Goal: Task Accomplishment & Management: Manage account settings

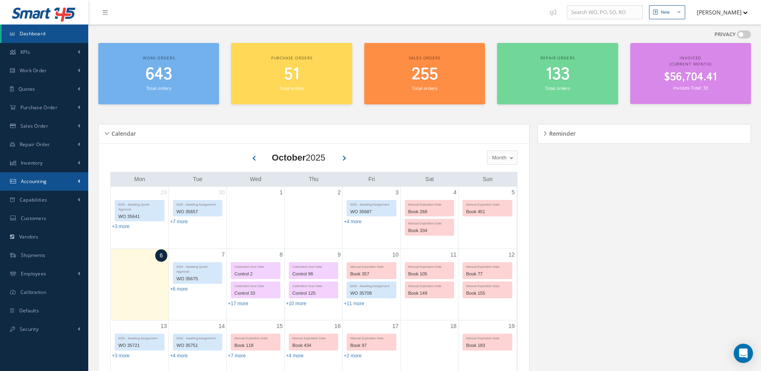
click at [58, 181] on link "Accounting" at bounding box center [44, 181] width 88 height 18
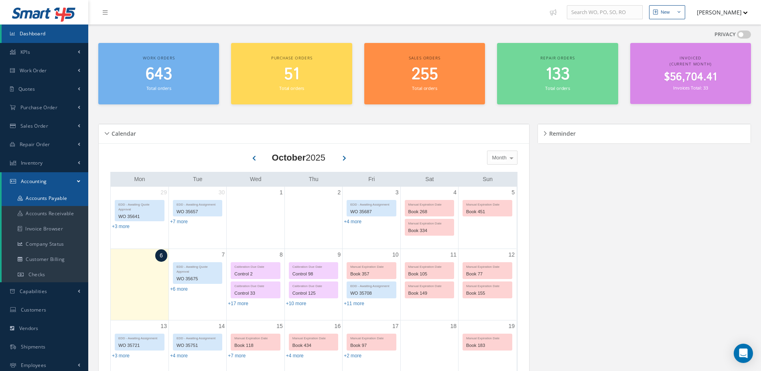
click at [67, 197] on link "Accounts Payable" at bounding box center [45, 198] width 87 height 15
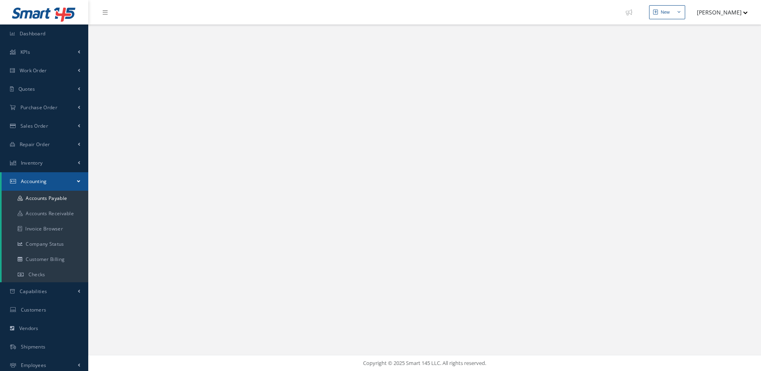
select select "25"
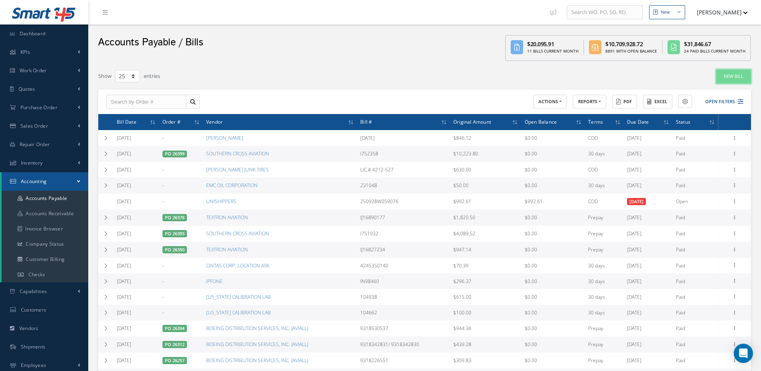
click at [727, 71] on link "New Bill" at bounding box center [733, 76] width 35 height 14
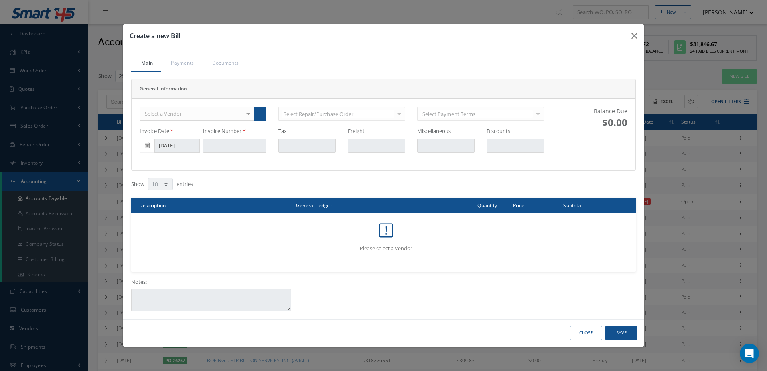
click at [224, 114] on div "Select a Vendor" at bounding box center [197, 114] width 115 height 14
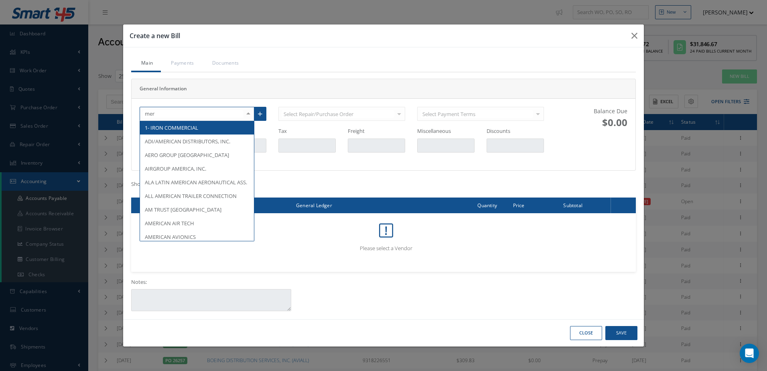
type input "merc"
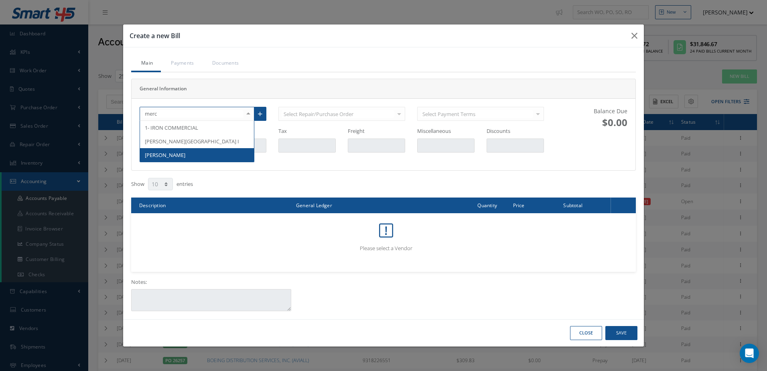
click at [213, 153] on span "[PERSON_NAME]" at bounding box center [197, 155] width 114 height 14
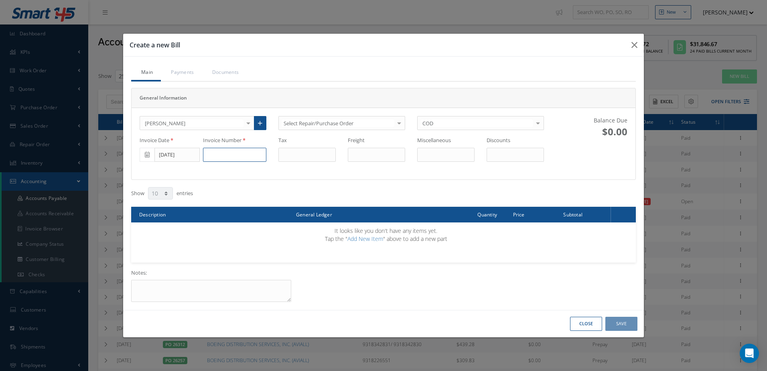
click at [222, 154] on input at bounding box center [234, 155] width 63 height 14
type input "0"
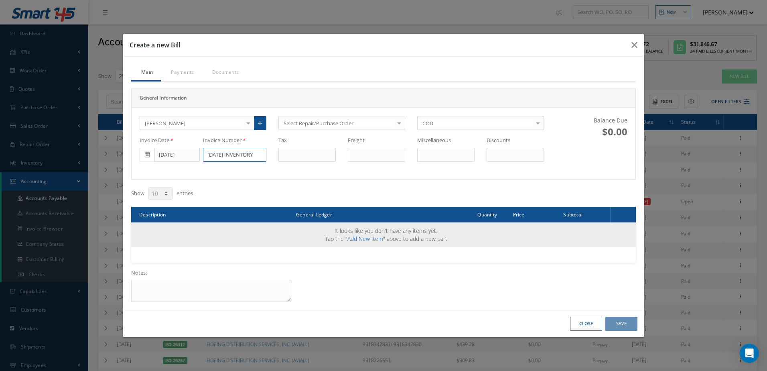
type input "[DATE] INVENTORY"
click at [362, 239] on link "Add New Item" at bounding box center [366, 239] width 36 height 8
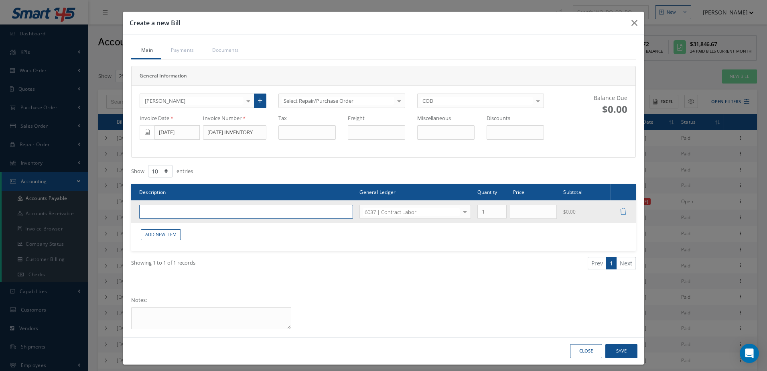
click at [217, 212] on input "text" at bounding box center [246, 212] width 214 height 14
type input "CONTRACT LABOR INVENTORY"
click at [523, 208] on input "text" at bounding box center [533, 212] width 47 height 14
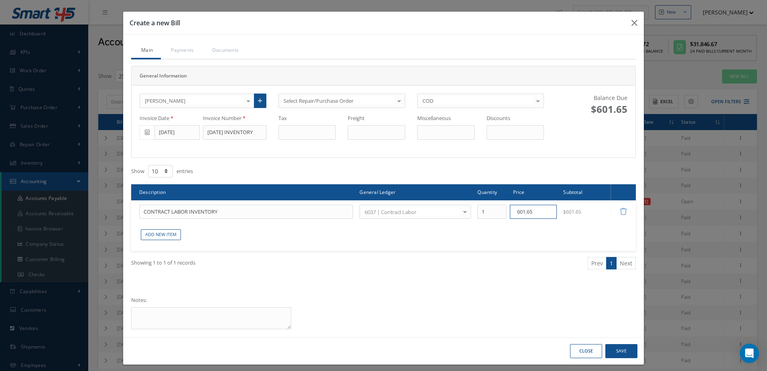
type input "601.65"
click at [622, 350] on button "Save" at bounding box center [622, 351] width 32 height 14
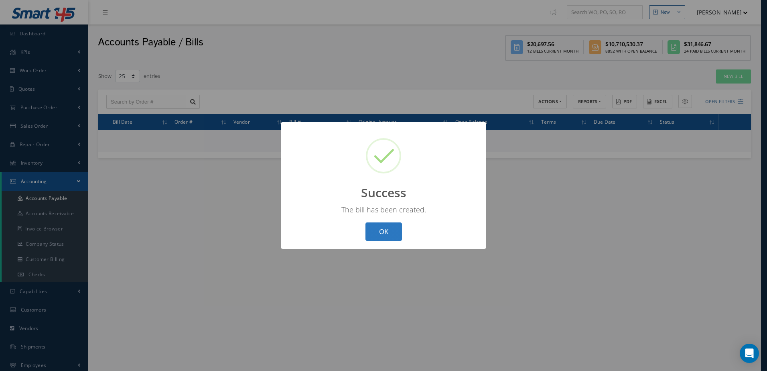
click at [380, 239] on button "OK" at bounding box center [384, 231] width 37 height 19
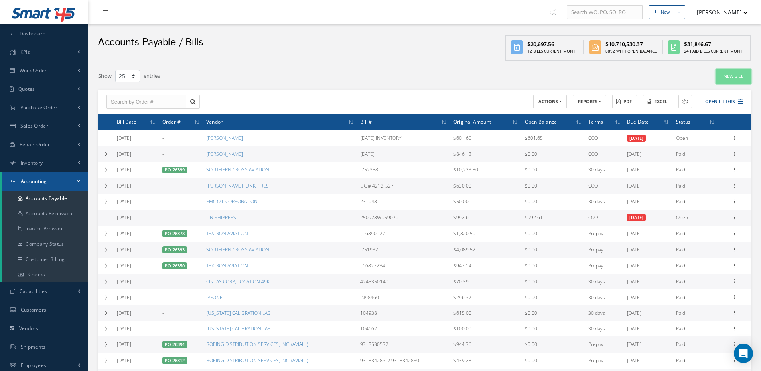
click at [746, 75] on link "New Bill" at bounding box center [733, 76] width 35 height 14
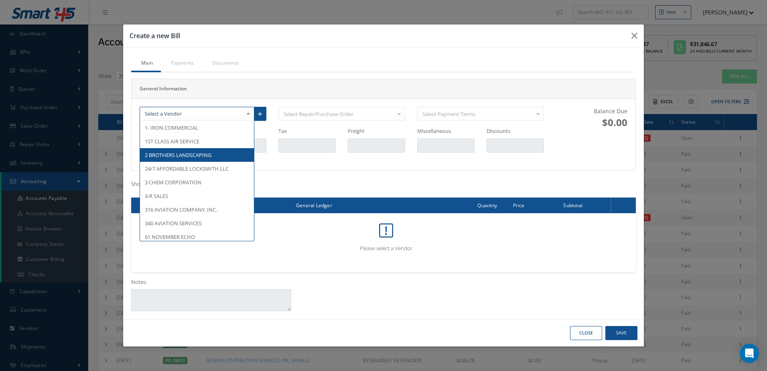
click at [202, 109] on div at bounding box center [197, 114] width 115 height 14
type input "MERC"
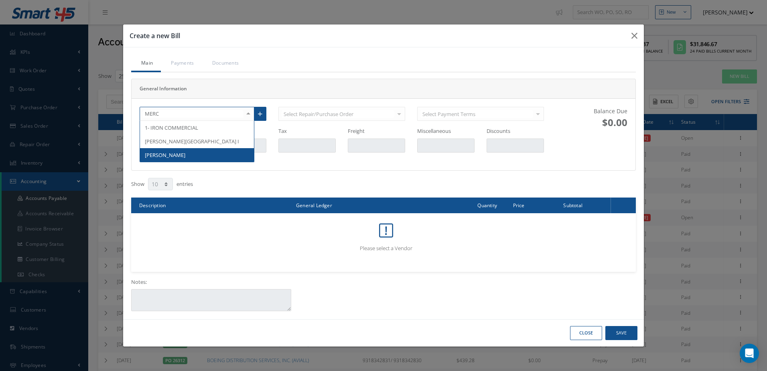
click at [199, 156] on span "[PERSON_NAME]" at bounding box center [197, 155] width 114 height 14
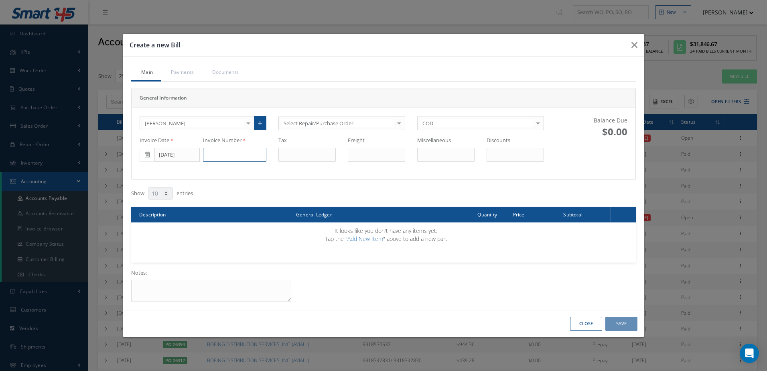
click at [223, 155] on input at bounding box center [234, 155] width 63 height 14
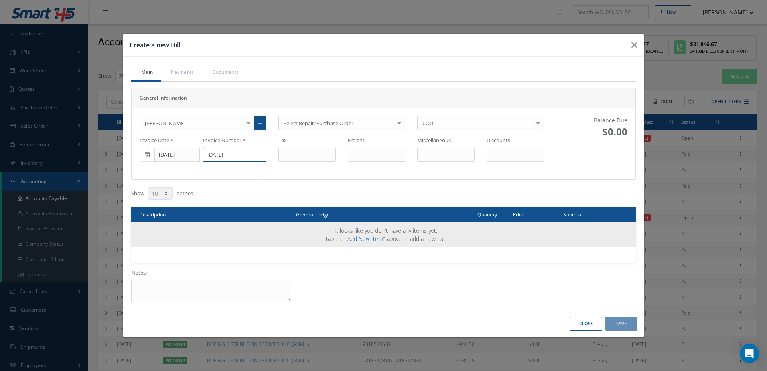
type input "[DATE]"
click at [357, 237] on link "Add New Item" at bounding box center [366, 239] width 36 height 8
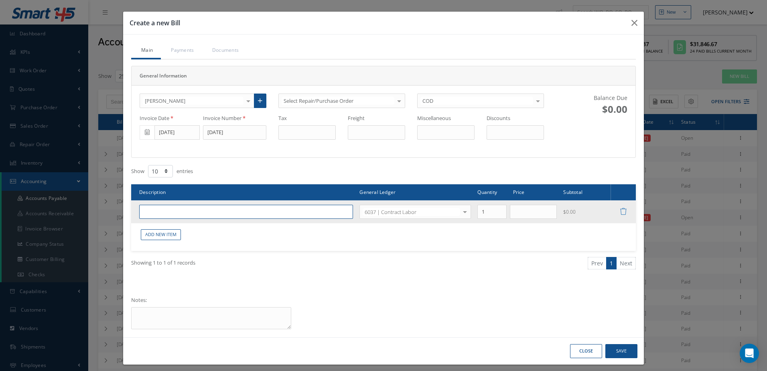
click at [252, 212] on input "text" at bounding box center [246, 212] width 214 height 14
type input "CONTRACT LABOR"
click at [505, 215] on td "1" at bounding box center [491, 211] width 35 height 23
click at [514, 214] on input "text" at bounding box center [533, 212] width 47 height 14
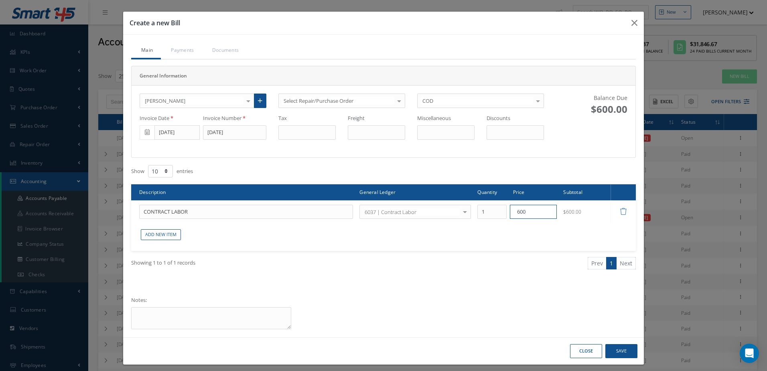
type input "600.00"
click at [621, 348] on button "Save" at bounding box center [622, 351] width 32 height 14
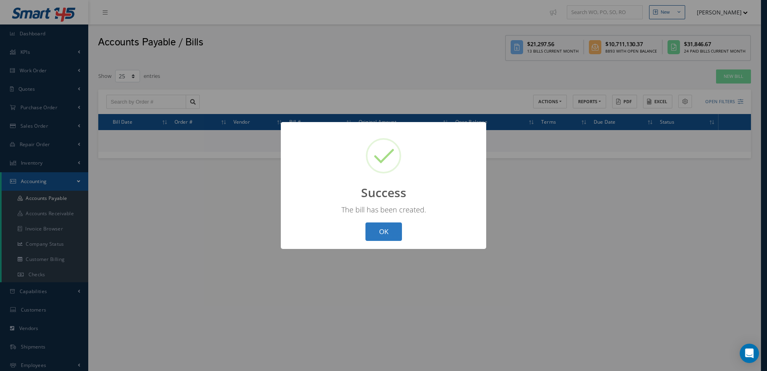
click at [389, 238] on div "? ! i Success × The bill has been created. OK Cancel" at bounding box center [383, 185] width 205 height 127
click at [389, 232] on button "OK" at bounding box center [384, 231] width 37 height 19
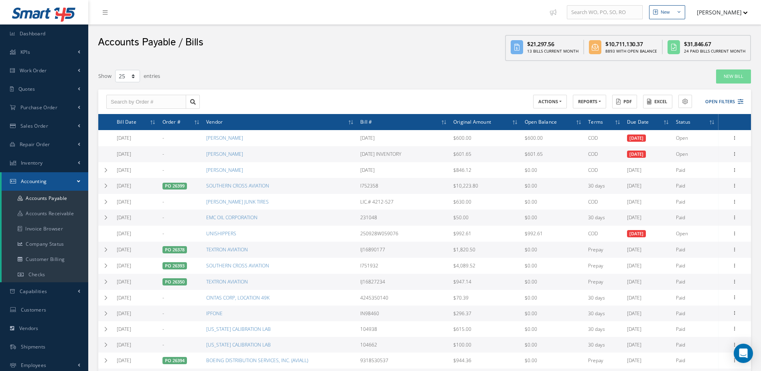
click at [740, 153] on td "Edit Manage Payments Make a Check Documents Delete" at bounding box center [735, 154] width 33 height 16
click at [737, 156] on icon at bounding box center [735, 153] width 8 height 6
click at [699, 175] on link "Make a Check" at bounding box center [698, 180] width 63 height 10
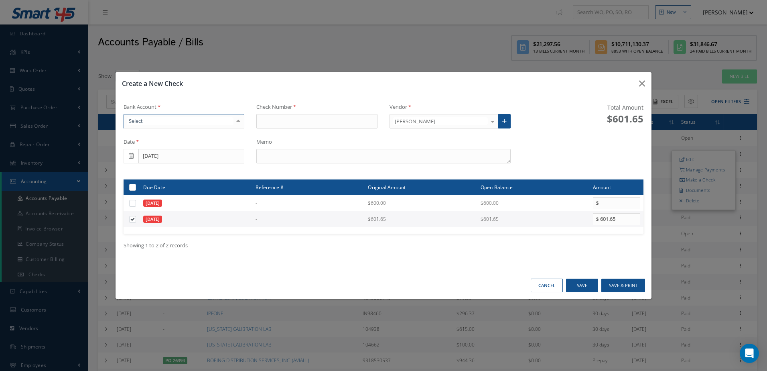
click at [194, 117] on div at bounding box center [184, 121] width 121 height 14
click at [194, 132] on span "[PERSON_NAME] FARGO" at bounding box center [184, 135] width 120 height 14
type input "17424"
drag, startPoint x: 623, startPoint y: 282, endPoint x: 372, endPoint y: 260, distance: 251.4
click at [372, 260] on div "Create a New Check Bank Account [PERSON_NAME] FARGO [PERSON_NAME] FARGO No elem…" at bounding box center [383, 185] width 537 height 227
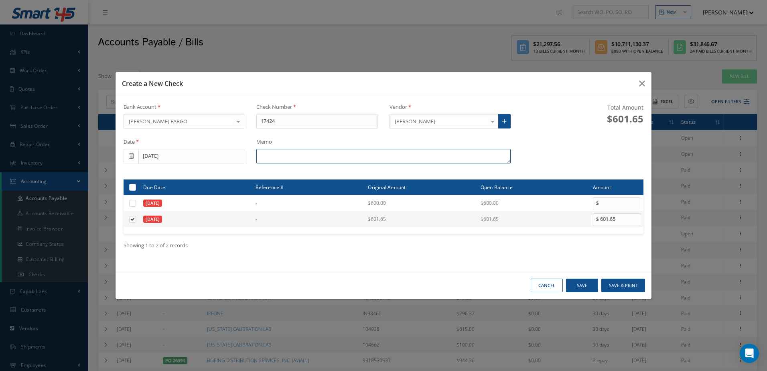
click at [350, 154] on textarea at bounding box center [383, 156] width 254 height 14
type textarea "INVENTORY"
click at [628, 287] on button "Save & Print" at bounding box center [624, 285] width 44 height 14
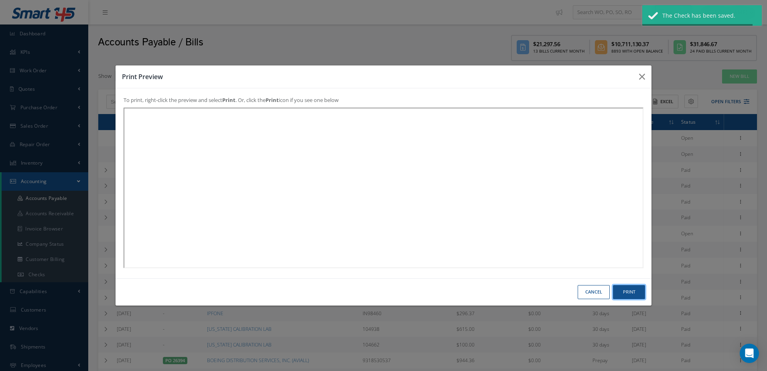
click at [623, 290] on button "Print" at bounding box center [629, 292] width 32 height 14
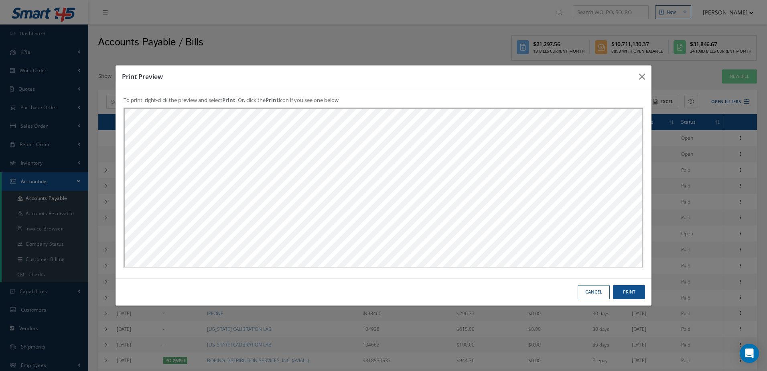
click at [595, 293] on button "Cancel" at bounding box center [594, 292] width 32 height 14
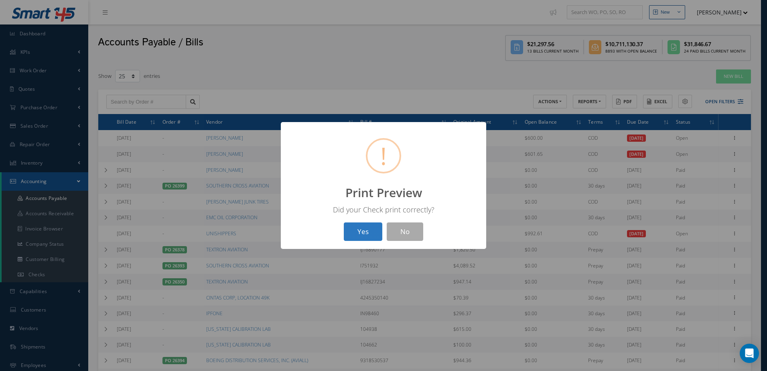
click at [370, 232] on button "Yes" at bounding box center [363, 231] width 39 height 19
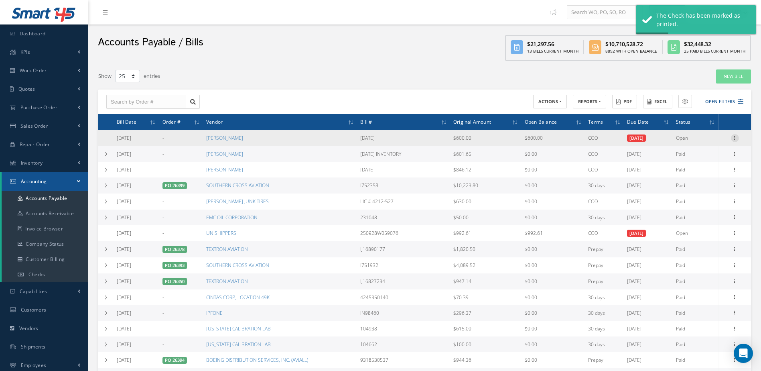
click at [734, 135] on icon at bounding box center [735, 137] width 8 height 6
click at [701, 162] on link "Make a Check" at bounding box center [698, 164] width 63 height 10
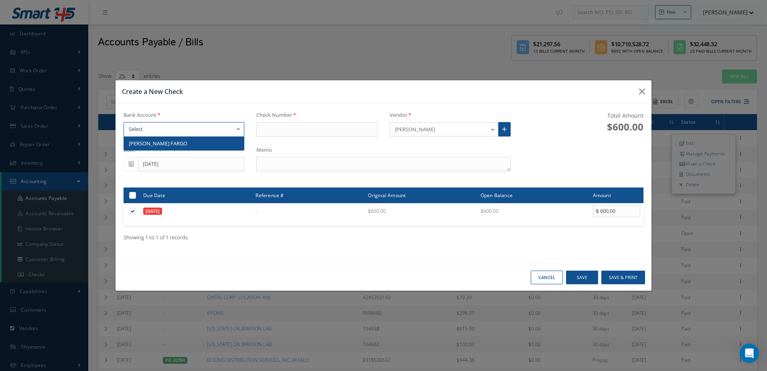
click at [194, 129] on div at bounding box center [184, 129] width 121 height 14
click at [194, 144] on span "[PERSON_NAME] FARGO" at bounding box center [184, 143] width 120 height 14
type input "17425"
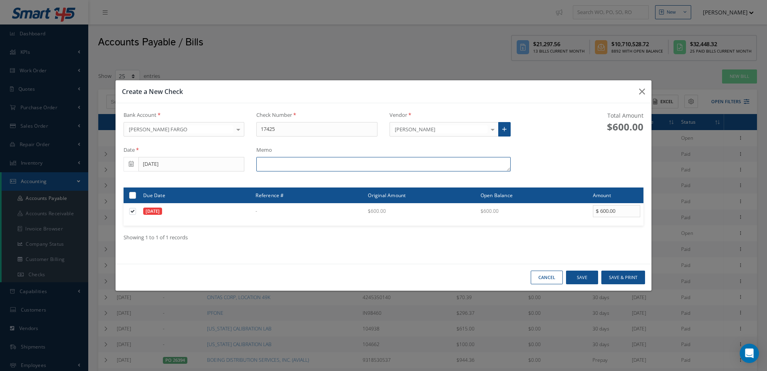
click at [341, 171] on textarea at bounding box center [383, 164] width 254 height 14
type textarea "[DATE]"
click at [621, 276] on button "Save & Print" at bounding box center [624, 277] width 44 height 14
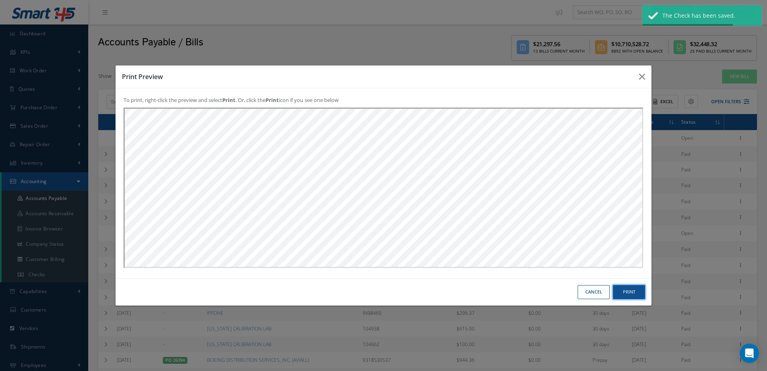
click at [625, 294] on button "Print" at bounding box center [629, 292] width 32 height 14
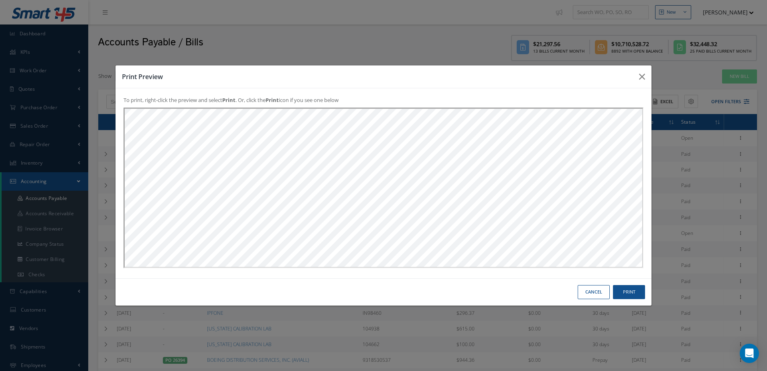
click at [590, 291] on button "Cancel" at bounding box center [594, 292] width 32 height 14
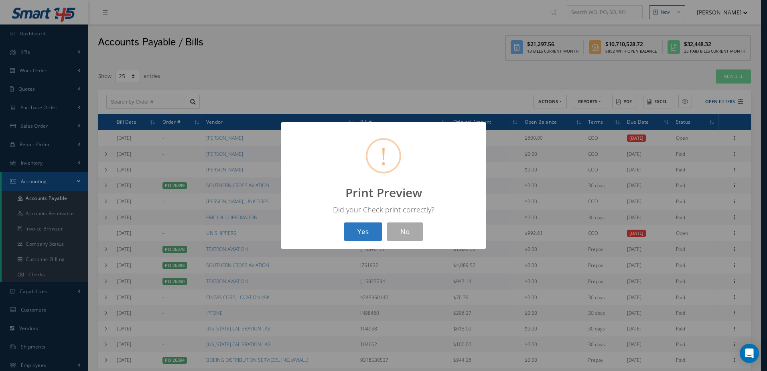
click at [351, 226] on button "Yes" at bounding box center [363, 231] width 39 height 19
